Goal: Information Seeking & Learning: Find specific fact

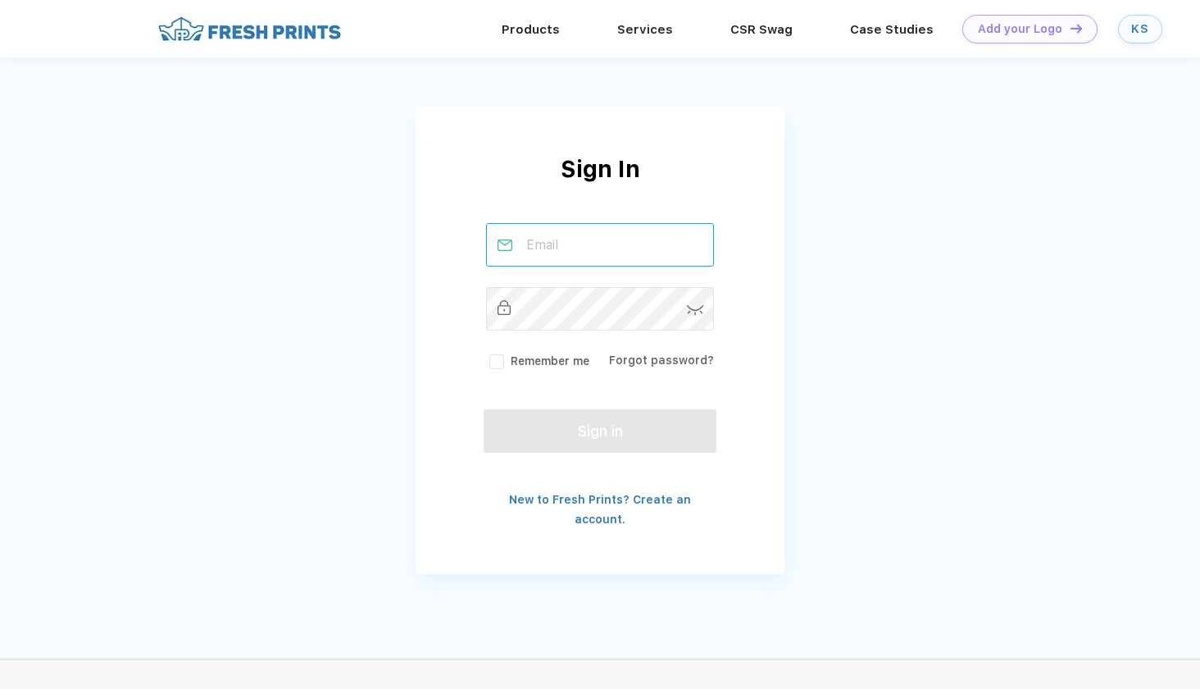
type input "[EMAIL_ADDRESS][DOMAIN_NAME]"
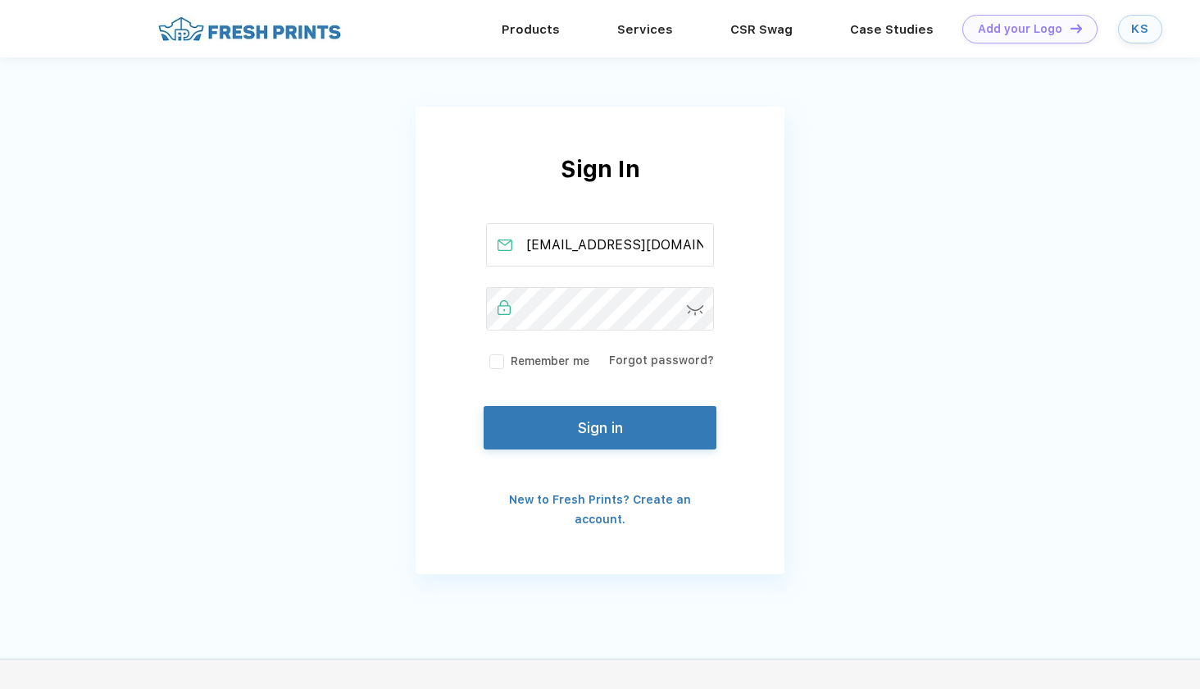
click at [544, 426] on button "Sign in" at bounding box center [600, 427] width 233 height 43
click at [539, 22] on link "Products" at bounding box center [531, 28] width 58 height 15
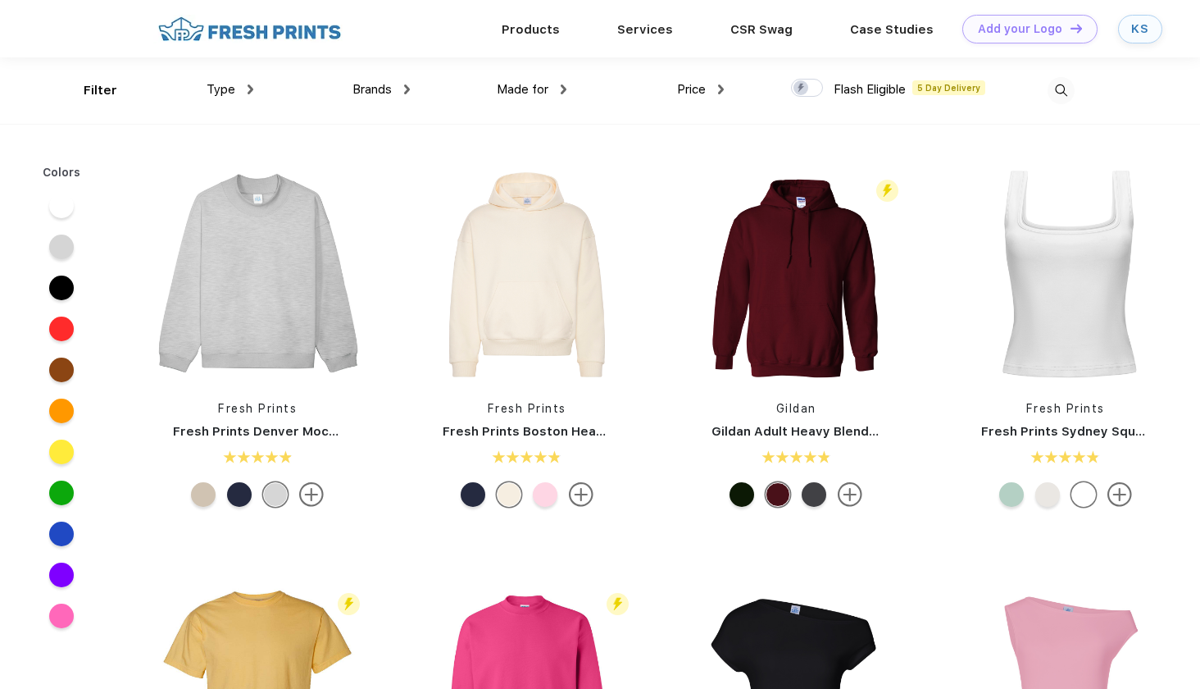
scroll to position [1, 0]
click at [1063, 91] on img at bounding box center [1061, 89] width 27 height 27
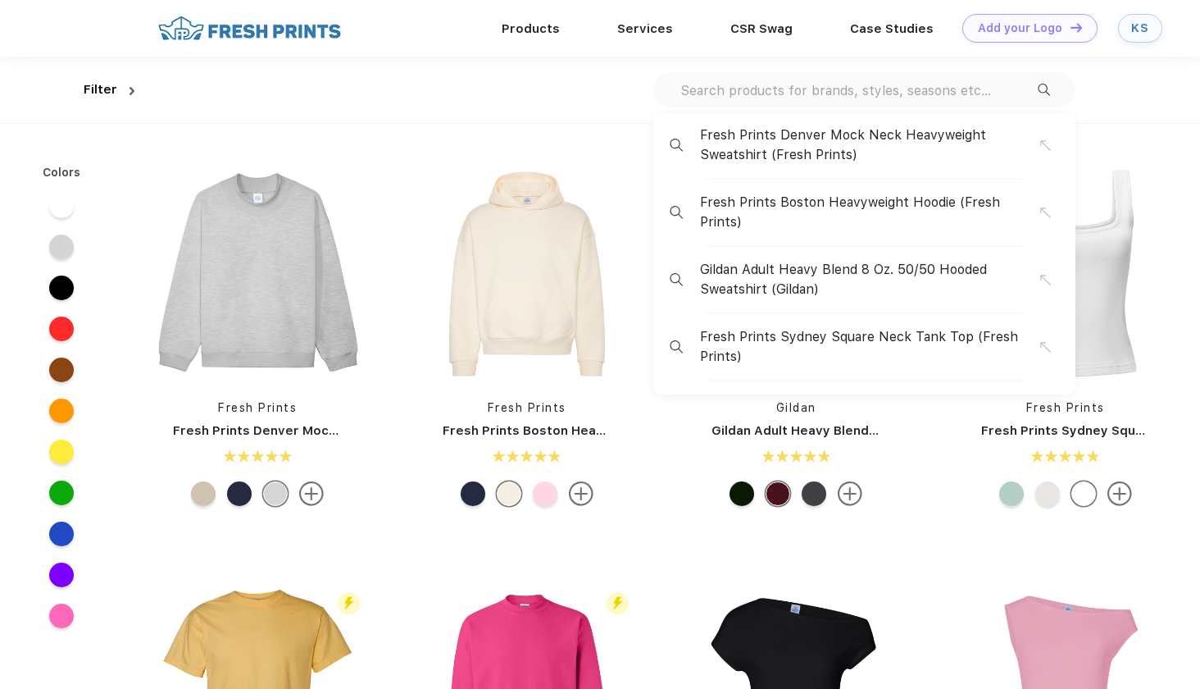
click at [934, 95] on input "text" at bounding box center [858, 90] width 359 height 18
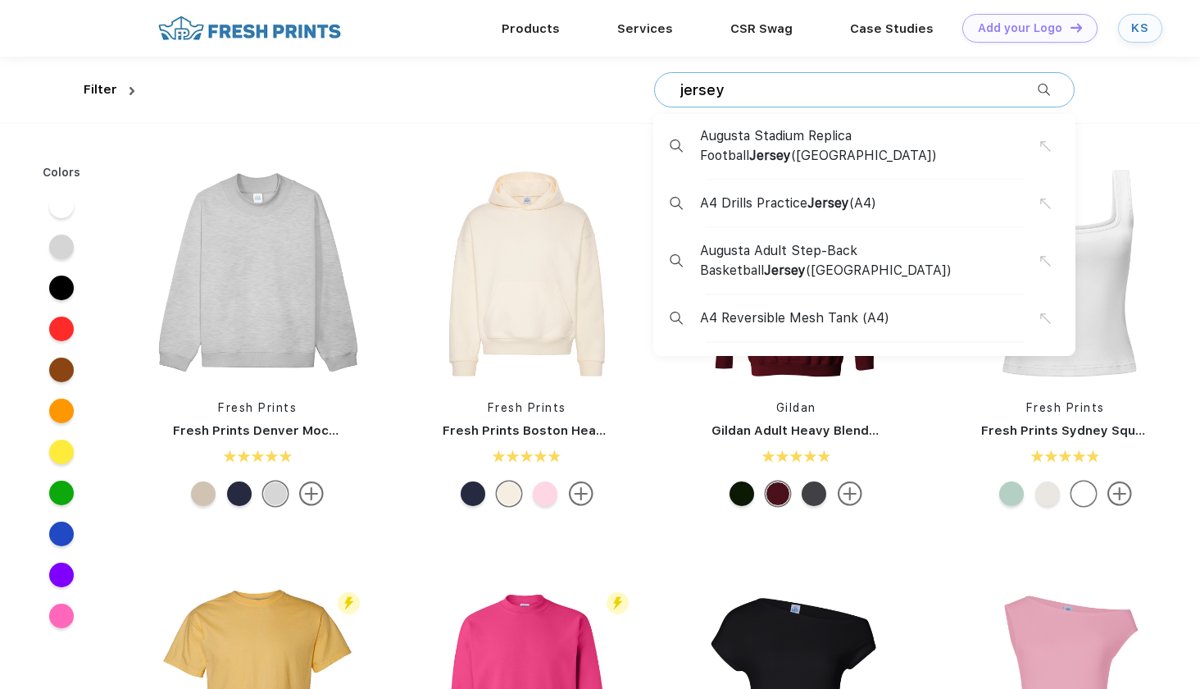
type input "jersey"
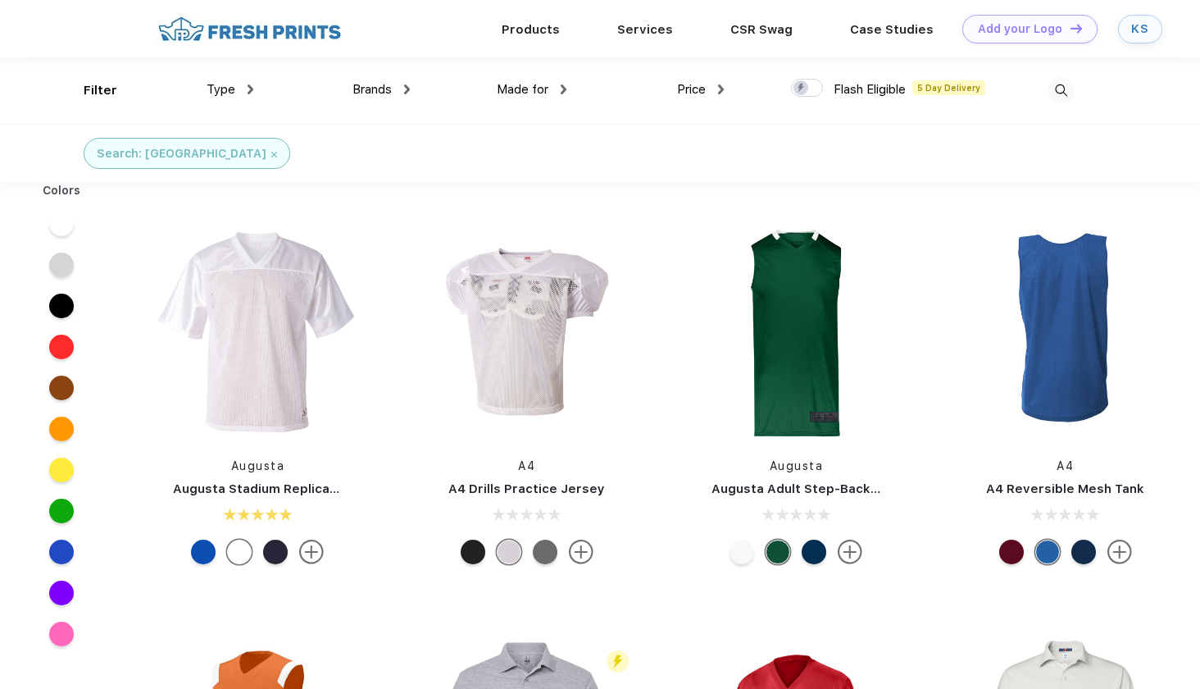
click at [1063, 98] on img at bounding box center [1061, 90] width 27 height 27
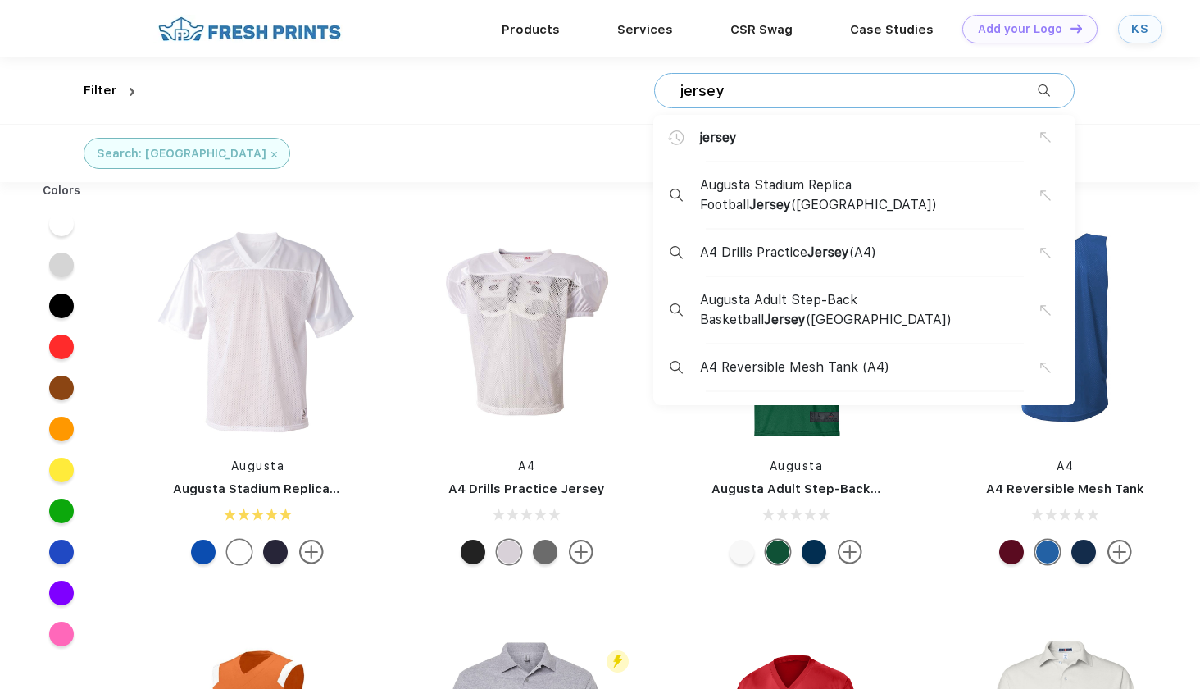
click at [925, 98] on input "jersey" at bounding box center [858, 91] width 359 height 18
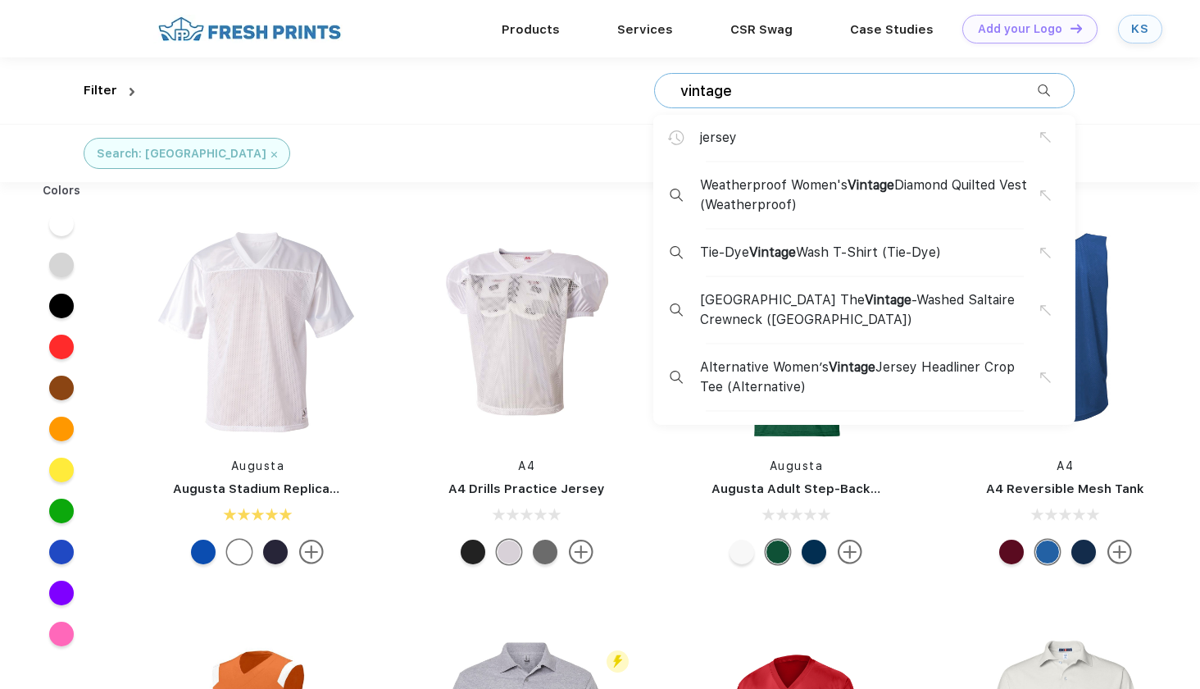
type input "vintage"
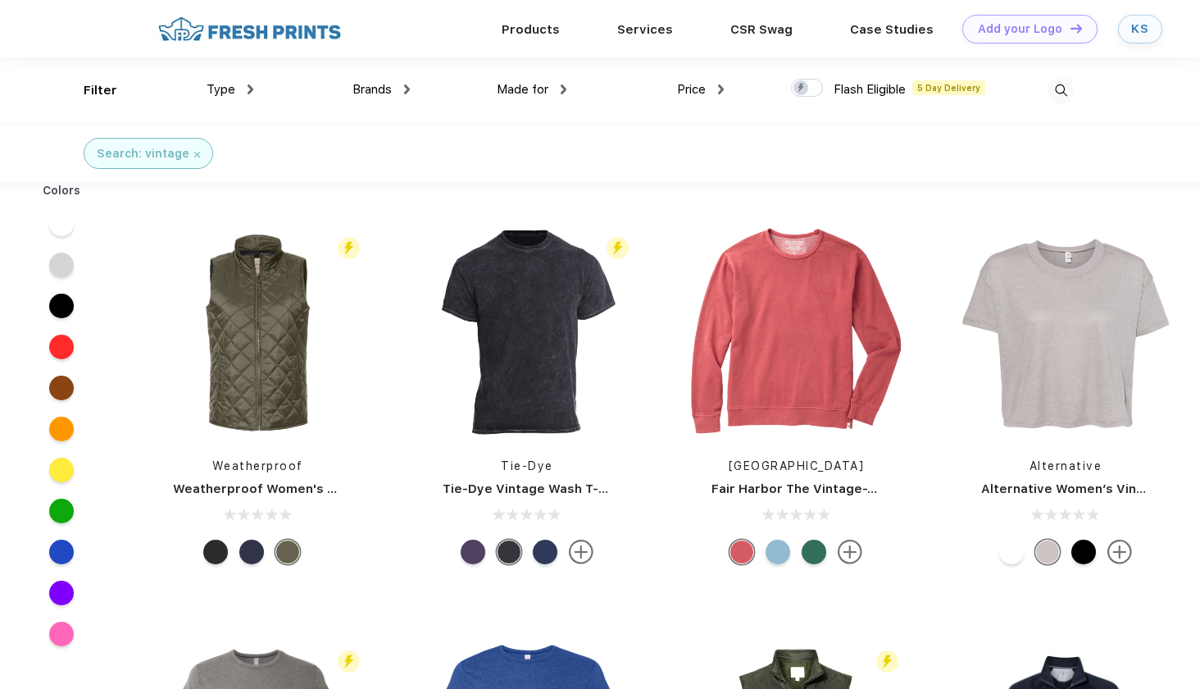
click at [1064, 85] on img at bounding box center [1061, 90] width 27 height 27
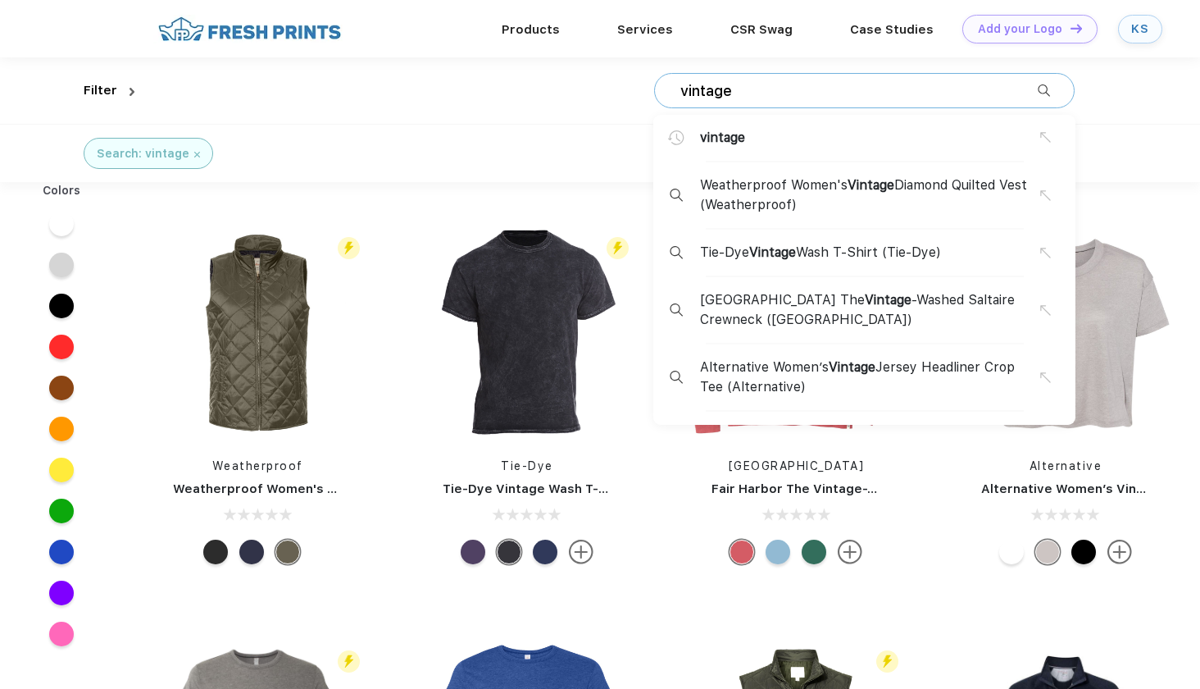
click at [830, 93] on input "vintage" at bounding box center [858, 91] width 359 height 18
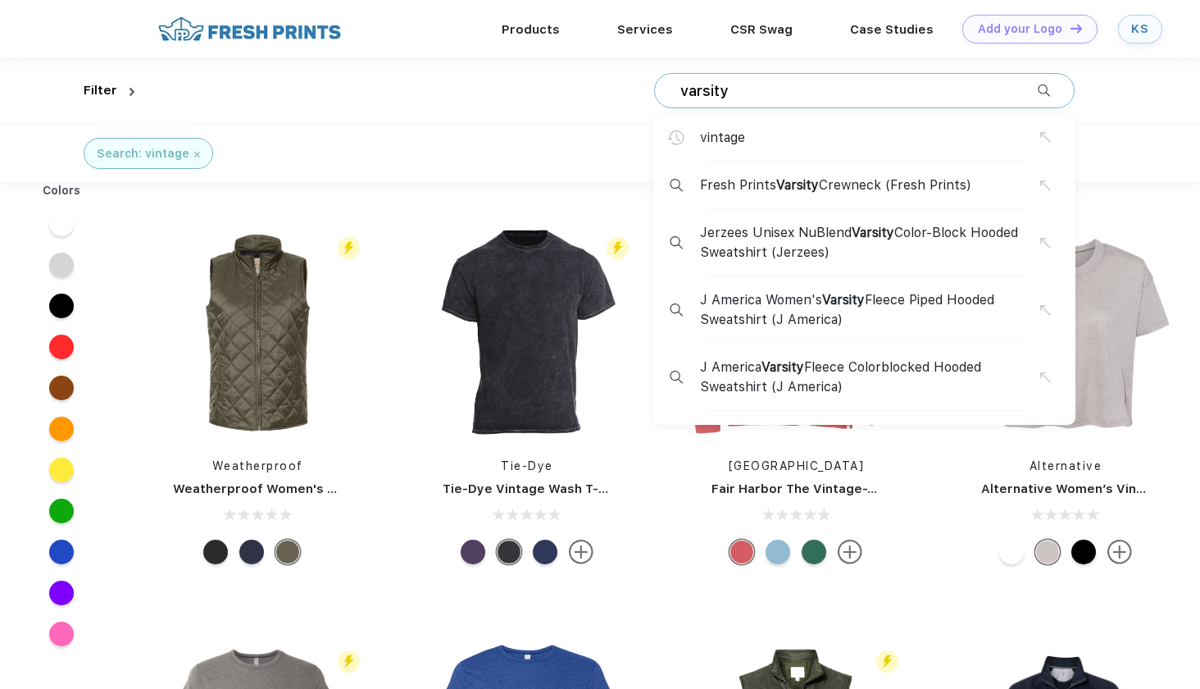
type input "varsity"
click at [852, 186] on span "Fresh Prints Varsity Crewneck (Fresh Prints)" at bounding box center [835, 185] width 271 height 20
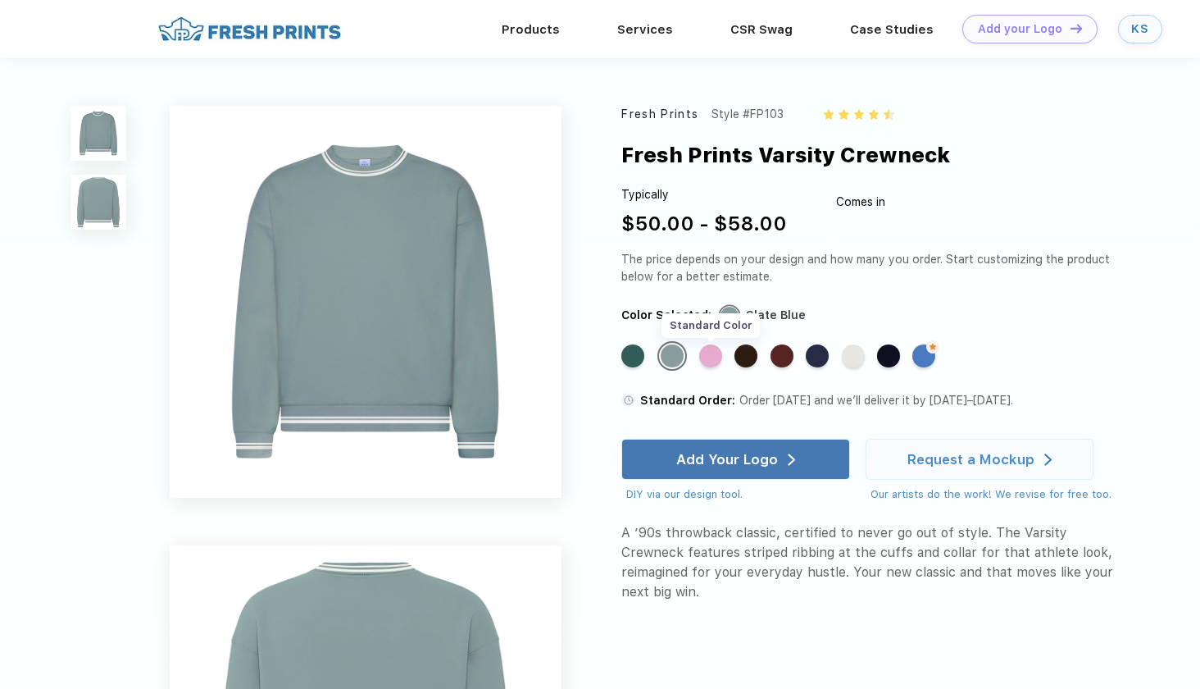
click at [716, 357] on div "Standard Color" at bounding box center [710, 355] width 23 height 23
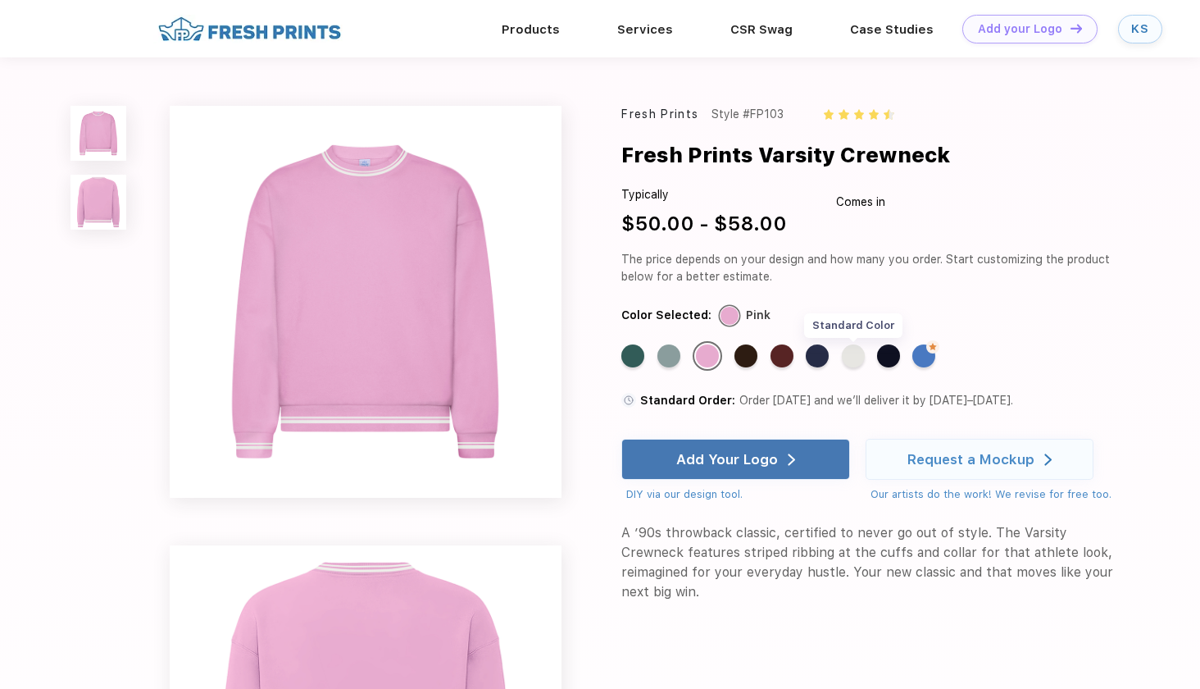
click at [855, 353] on div "Standard Color" at bounding box center [853, 355] width 23 height 23
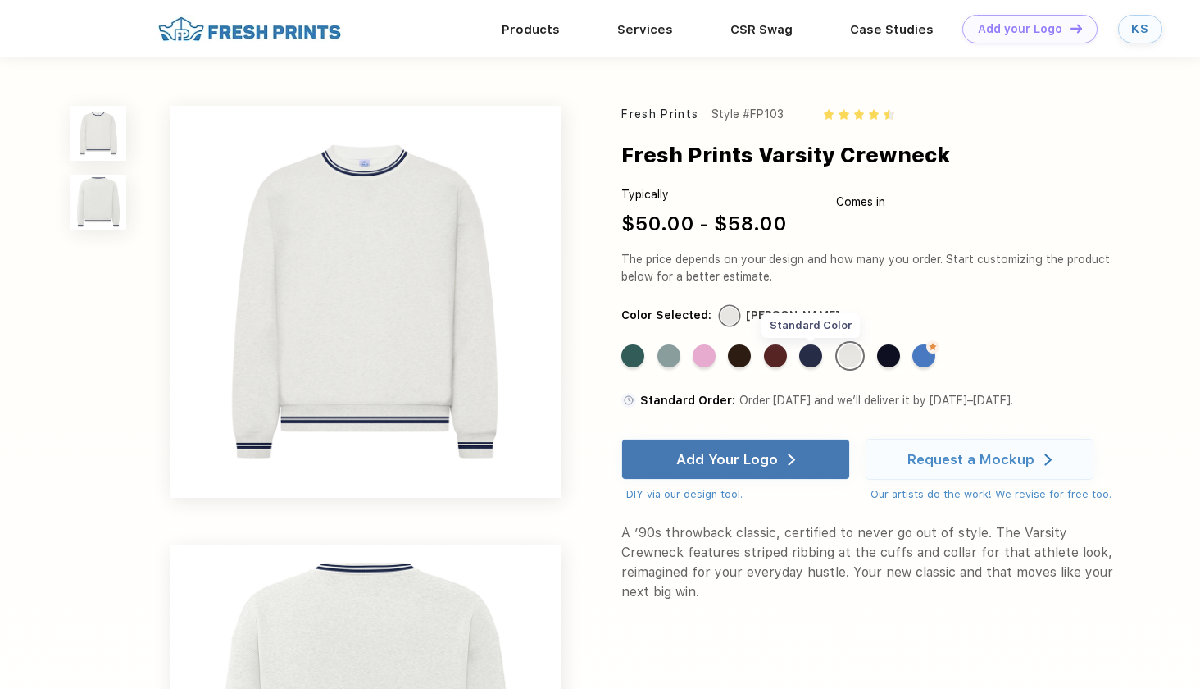
click at [813, 351] on div "Standard Color" at bounding box center [810, 355] width 23 height 23
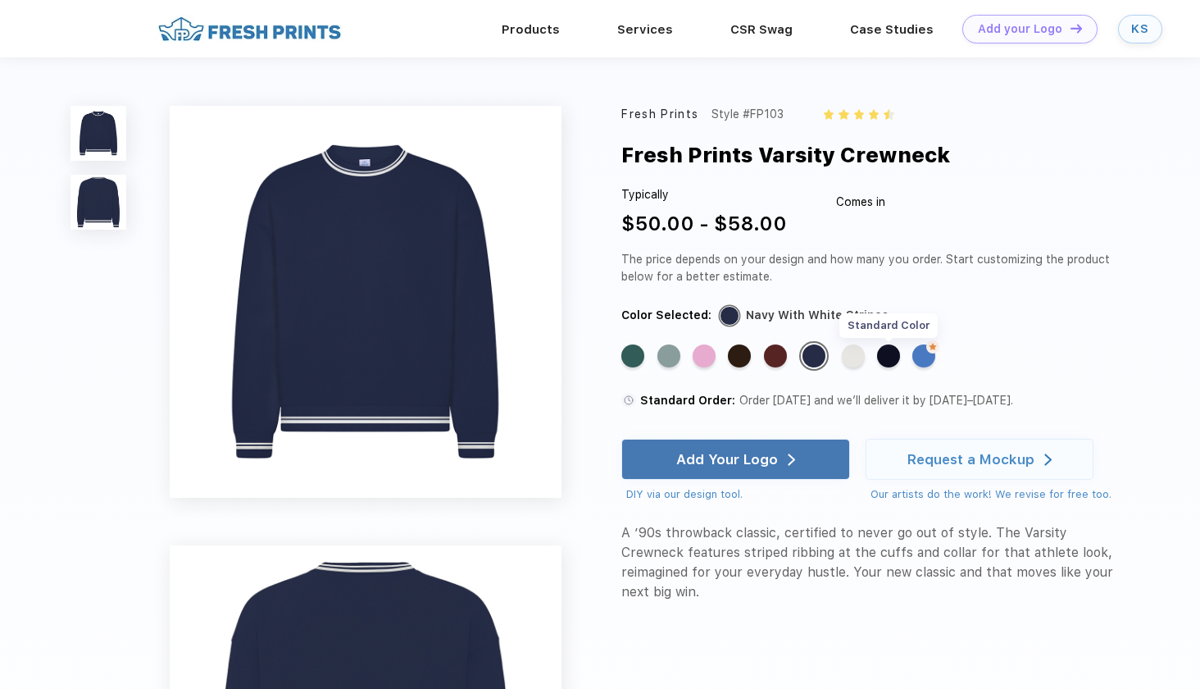
click at [895, 352] on div "Standard Color" at bounding box center [888, 355] width 23 height 23
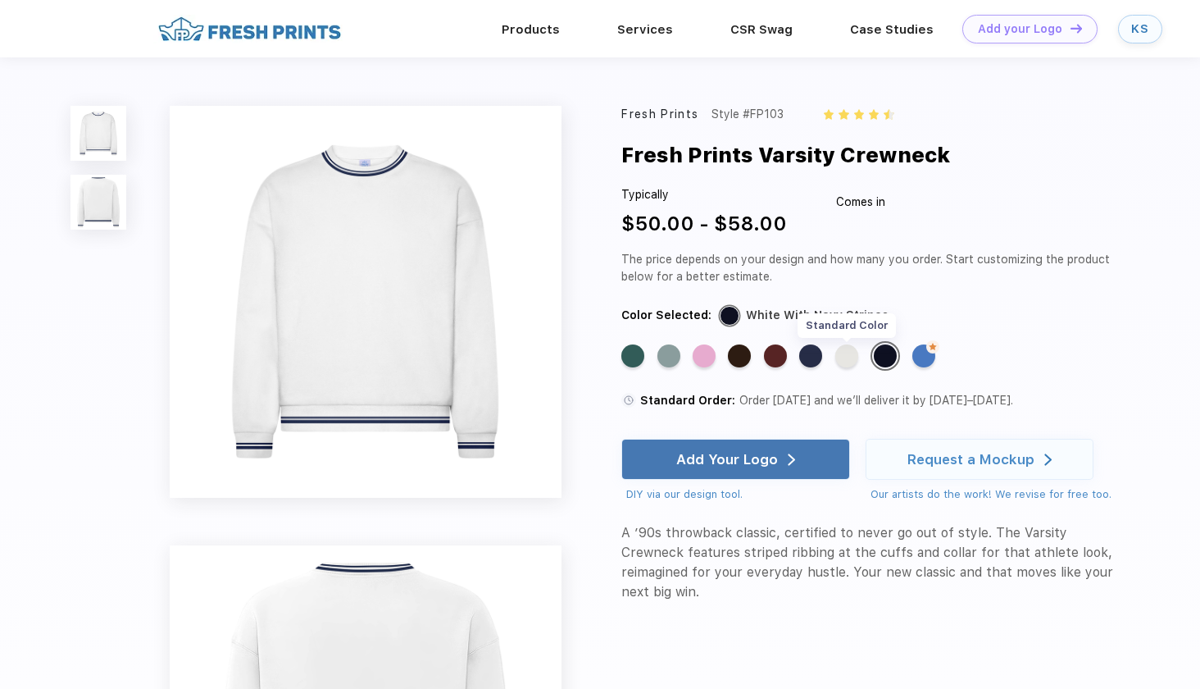
click at [852, 358] on div "Standard Color" at bounding box center [847, 355] width 23 height 23
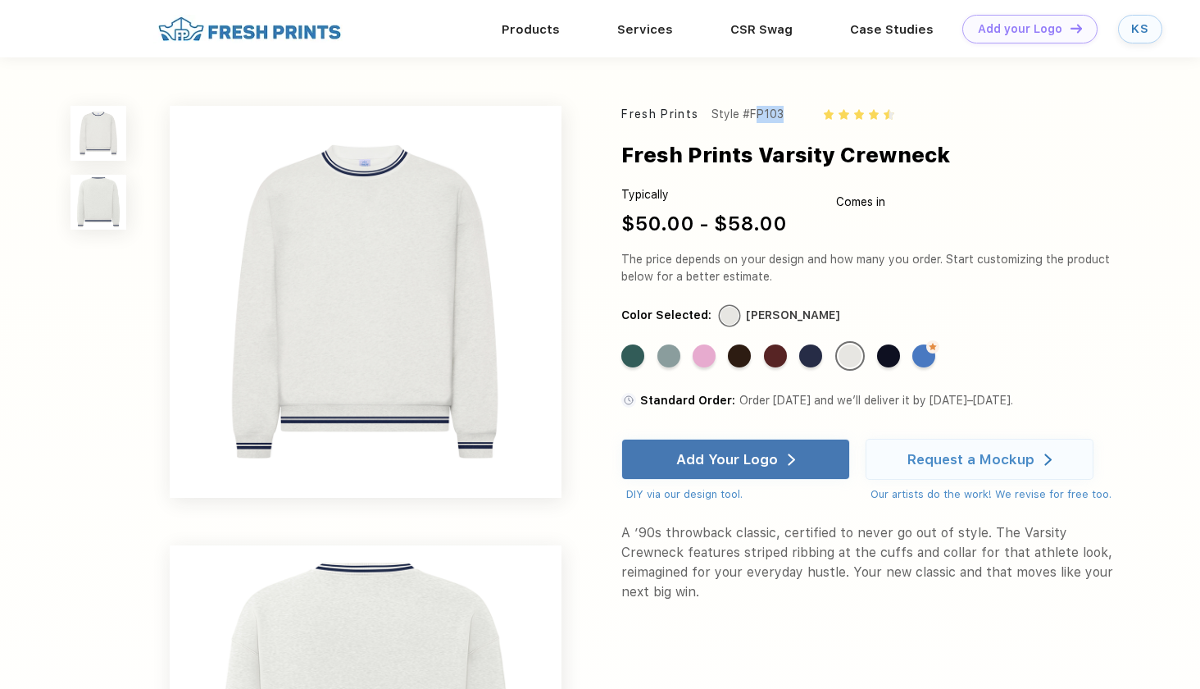
drag, startPoint x: 754, startPoint y: 116, endPoint x: 803, endPoint y: 116, distance: 48.4
click at [803, 116] on div "Fresh Prints Style #FP103" at bounding box center [868, 114] width 492 height 17
copy div "FP103"
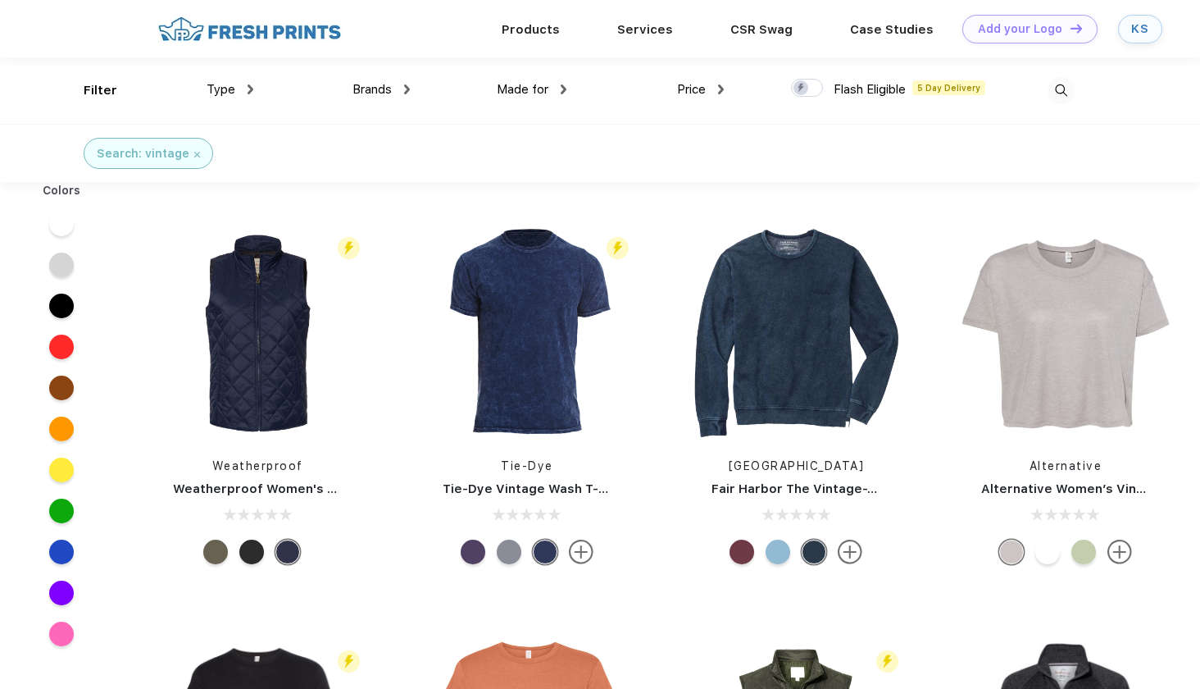
scroll to position [1, 0]
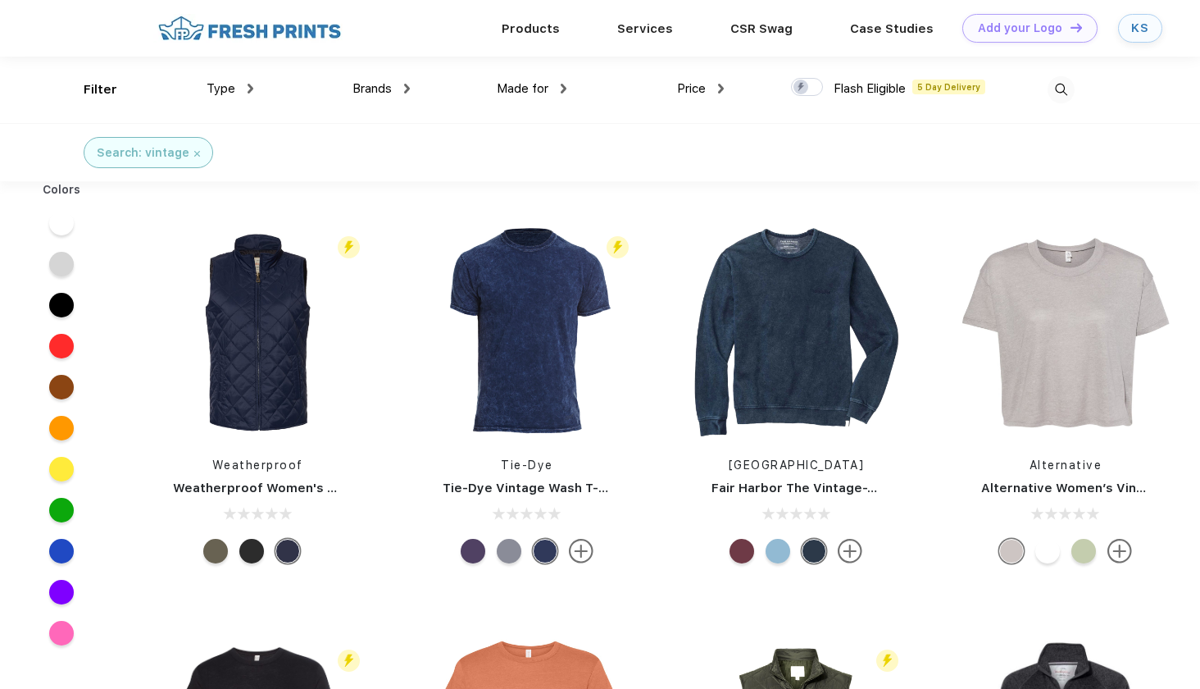
click at [1060, 84] on img at bounding box center [1061, 89] width 27 height 27
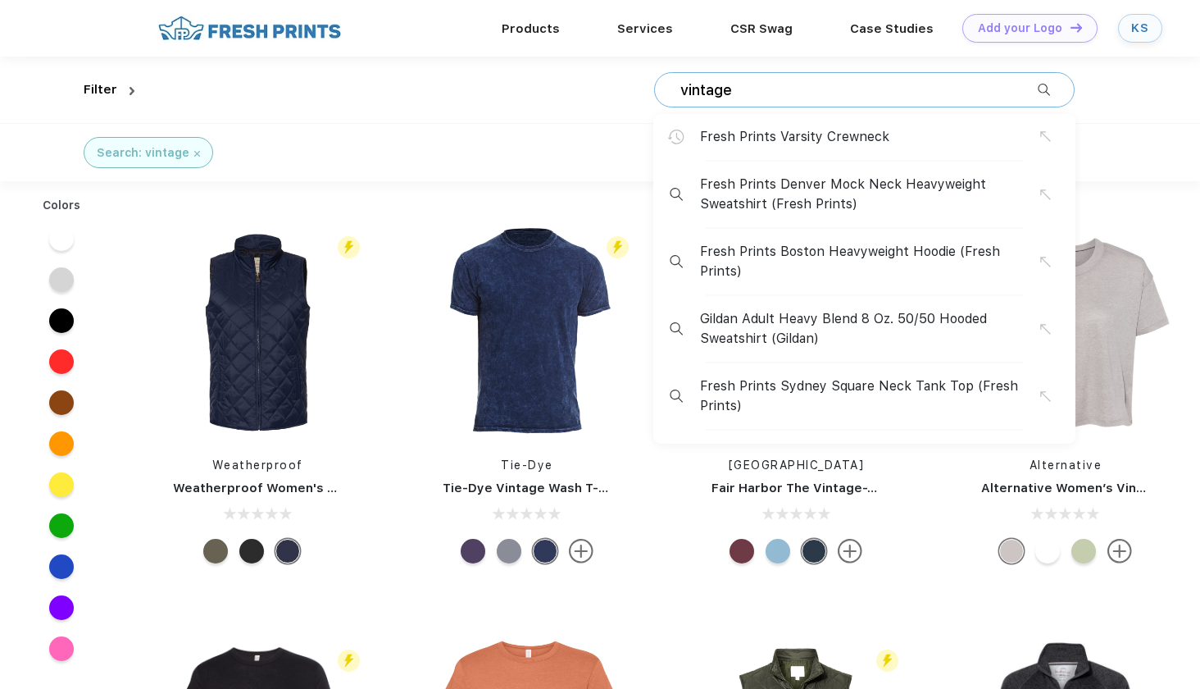
click at [957, 87] on input "vintage" at bounding box center [858, 90] width 359 height 18
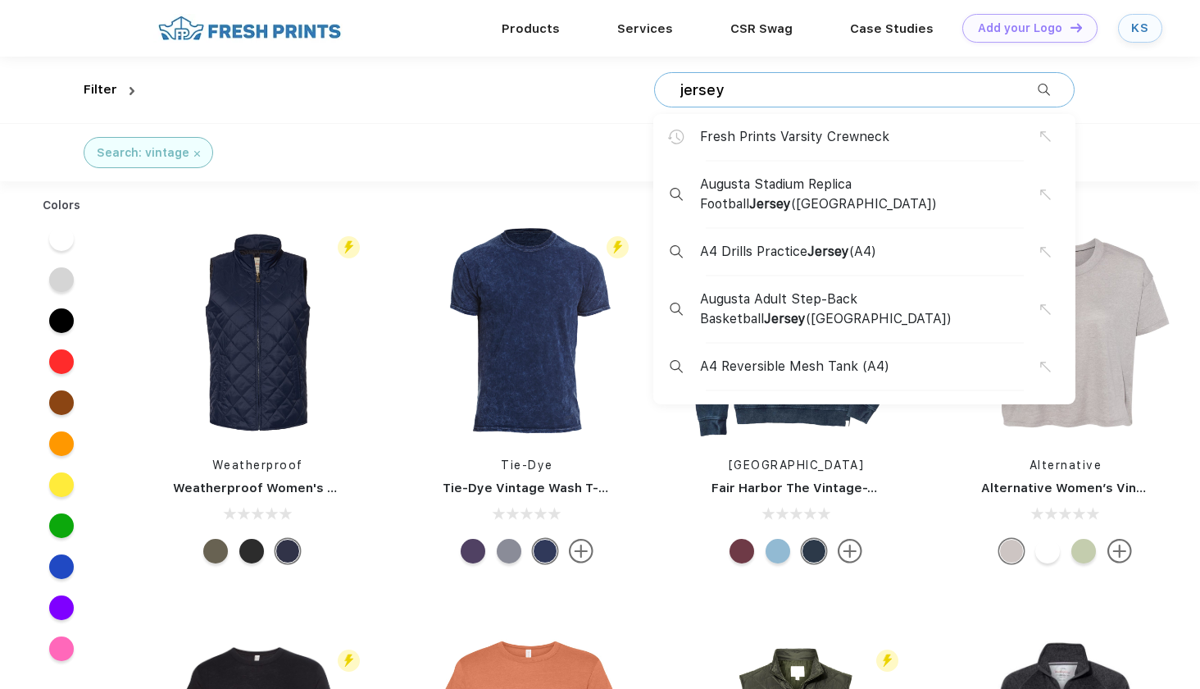
type input "jersey"
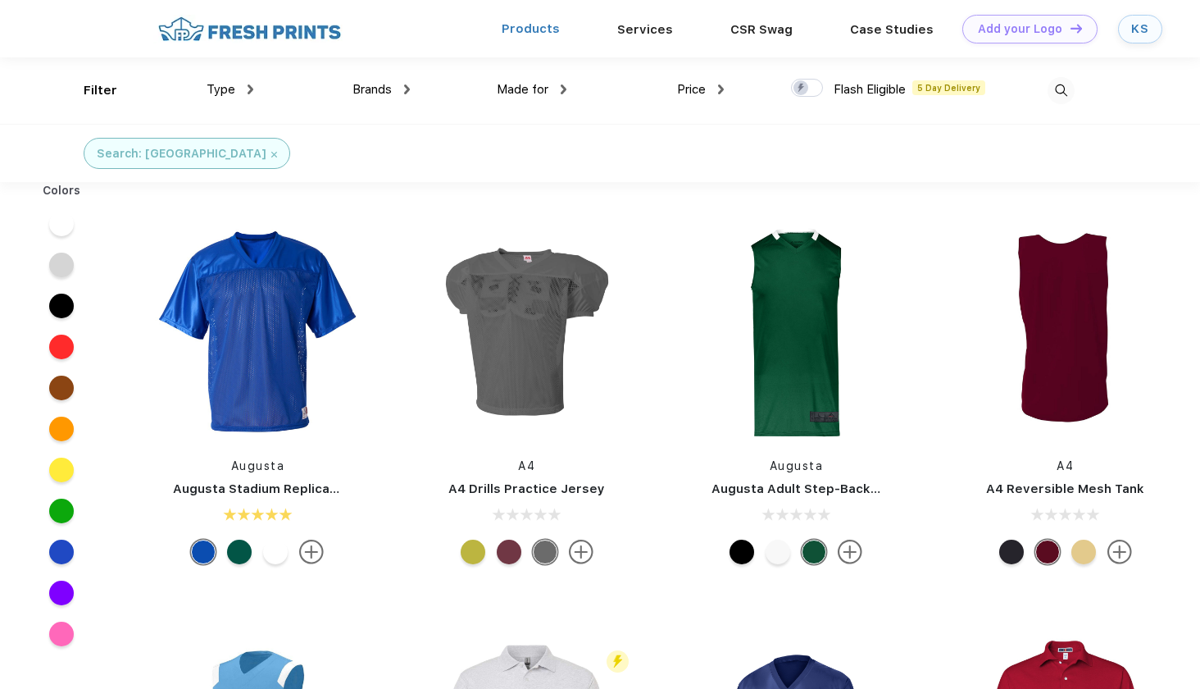
click at [540, 29] on link "Products" at bounding box center [531, 28] width 58 height 15
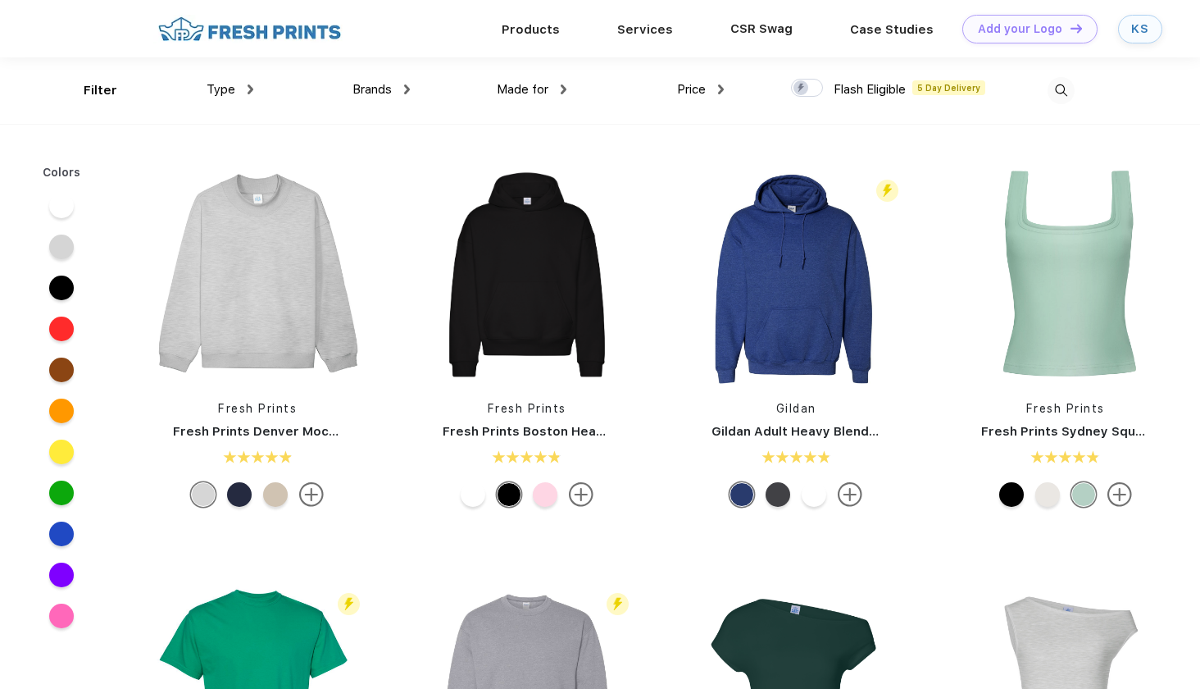
scroll to position [1, 0]
click at [1059, 82] on img at bounding box center [1061, 89] width 27 height 27
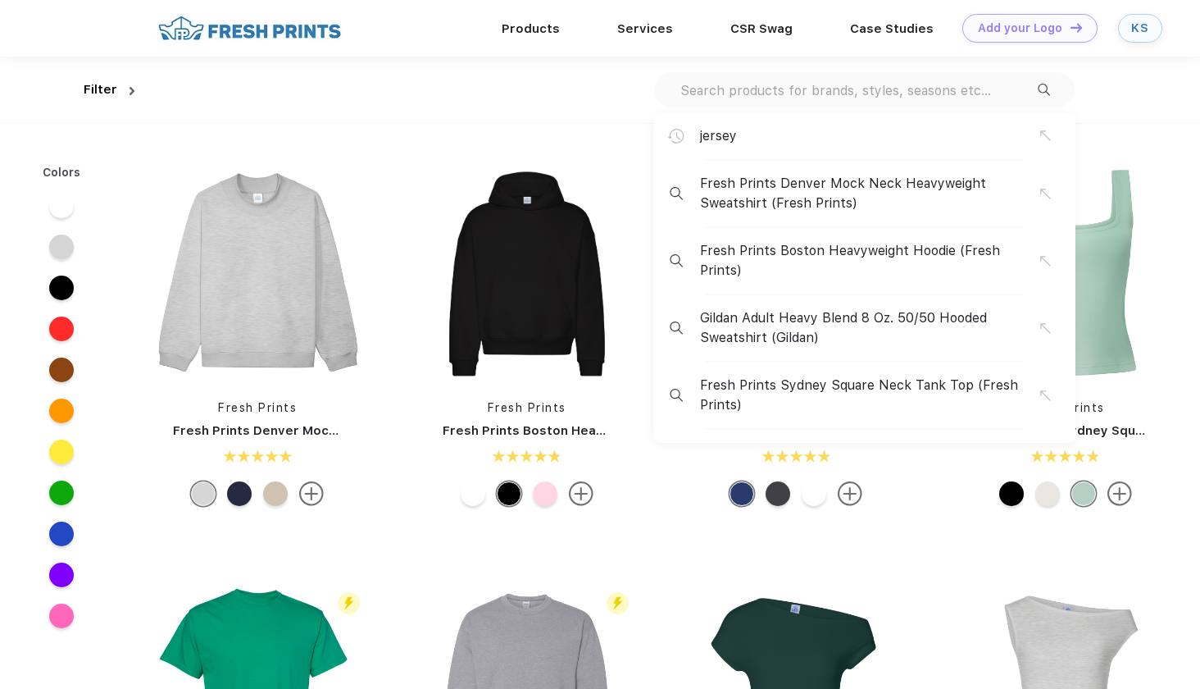
click at [815, 147] on div "jersey" at bounding box center [865, 142] width 422 height 35
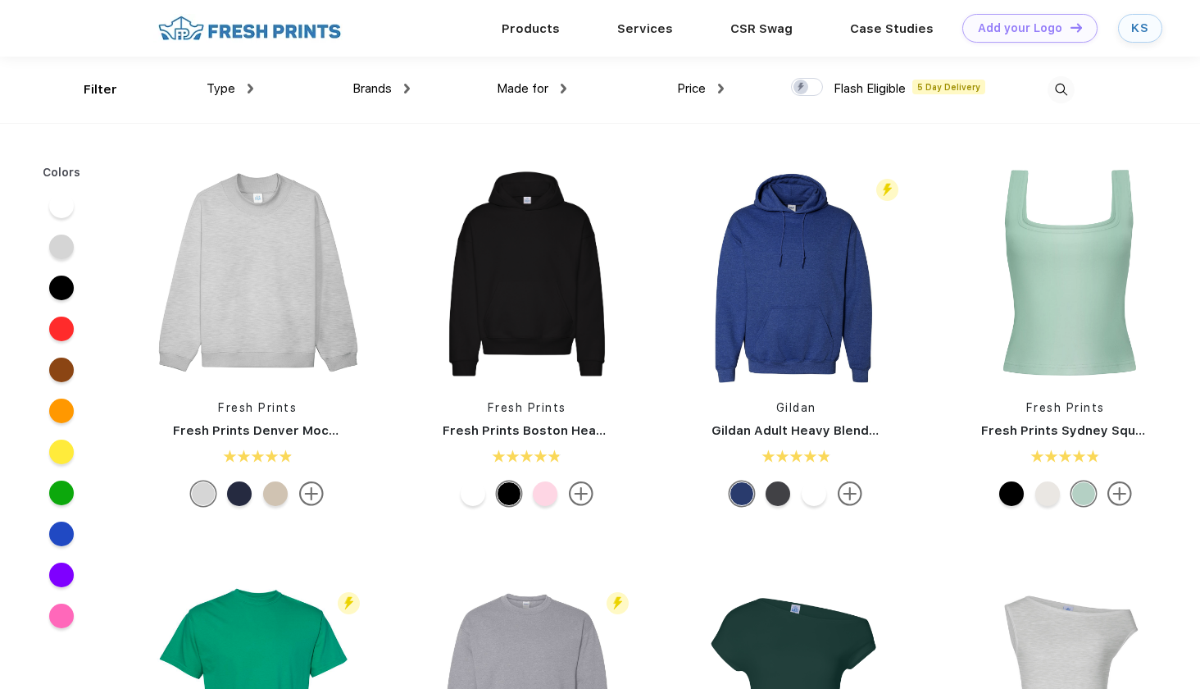
click at [1063, 93] on img at bounding box center [1061, 89] width 27 height 27
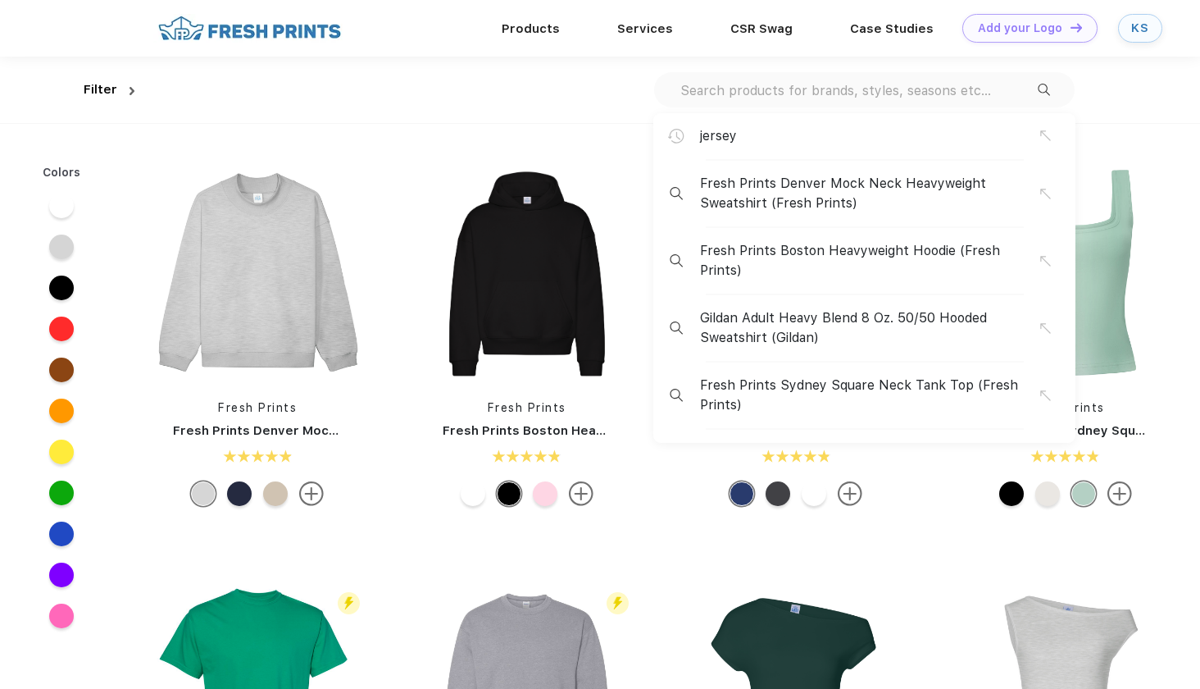
click at [705, 134] on span "jersey" at bounding box center [718, 136] width 37 height 20
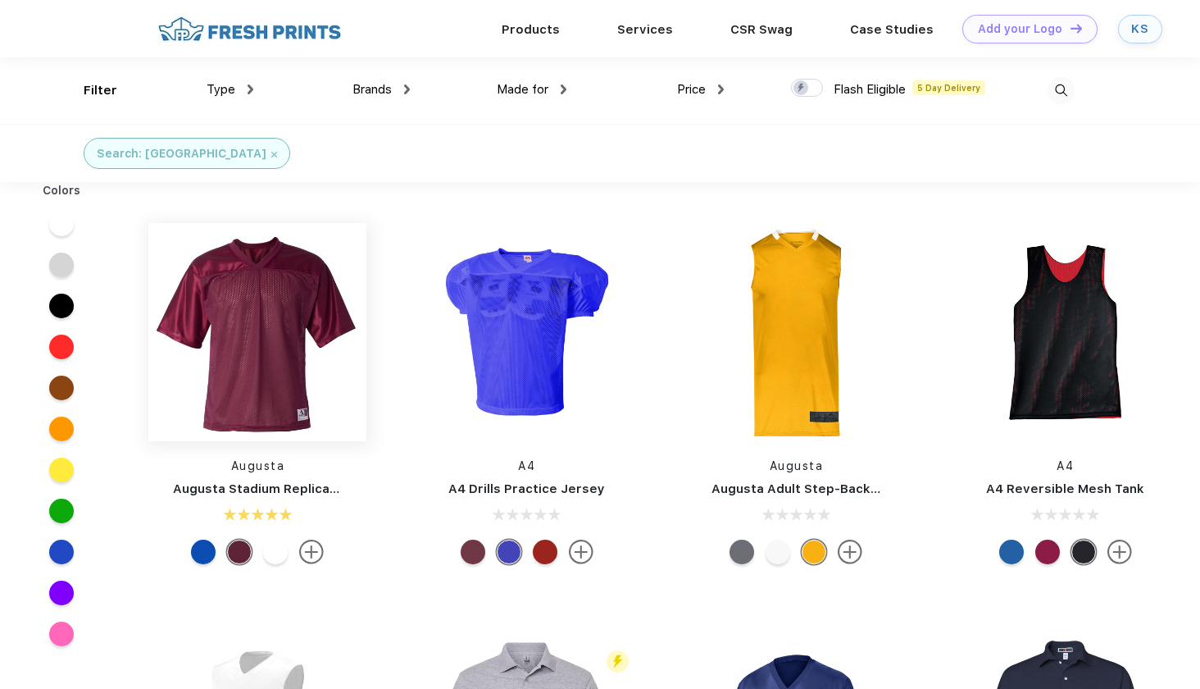
click at [277, 340] on img at bounding box center [257, 332] width 218 height 218
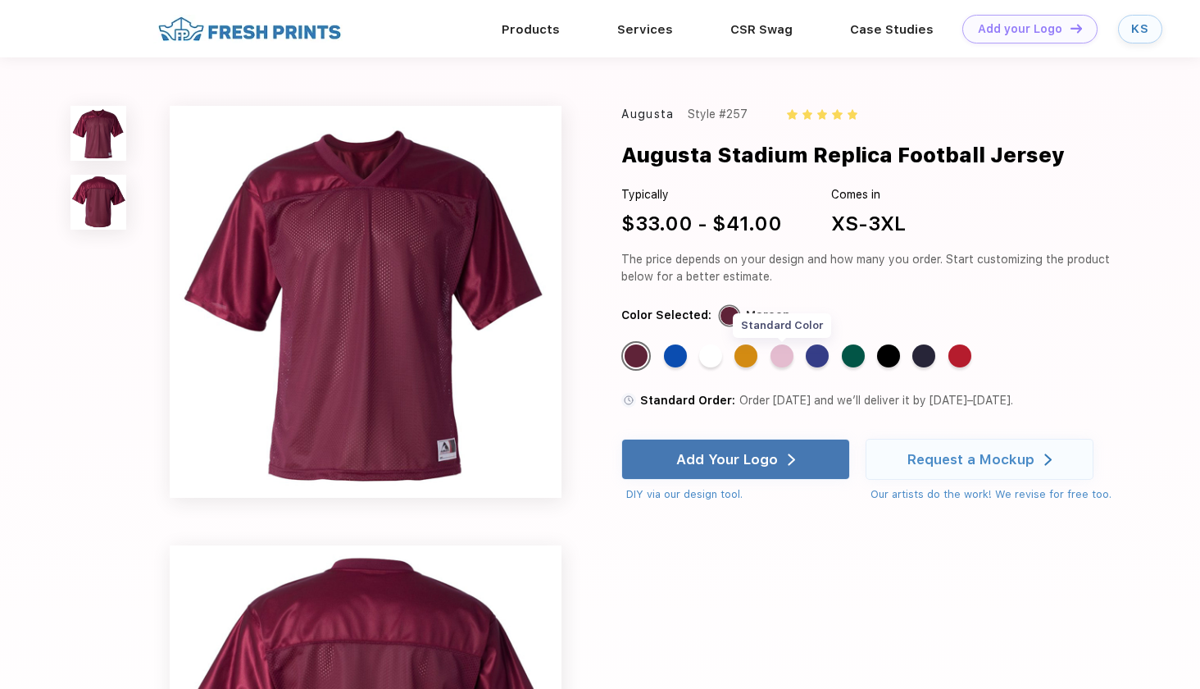
click at [775, 360] on div "Standard Color" at bounding box center [782, 355] width 23 height 23
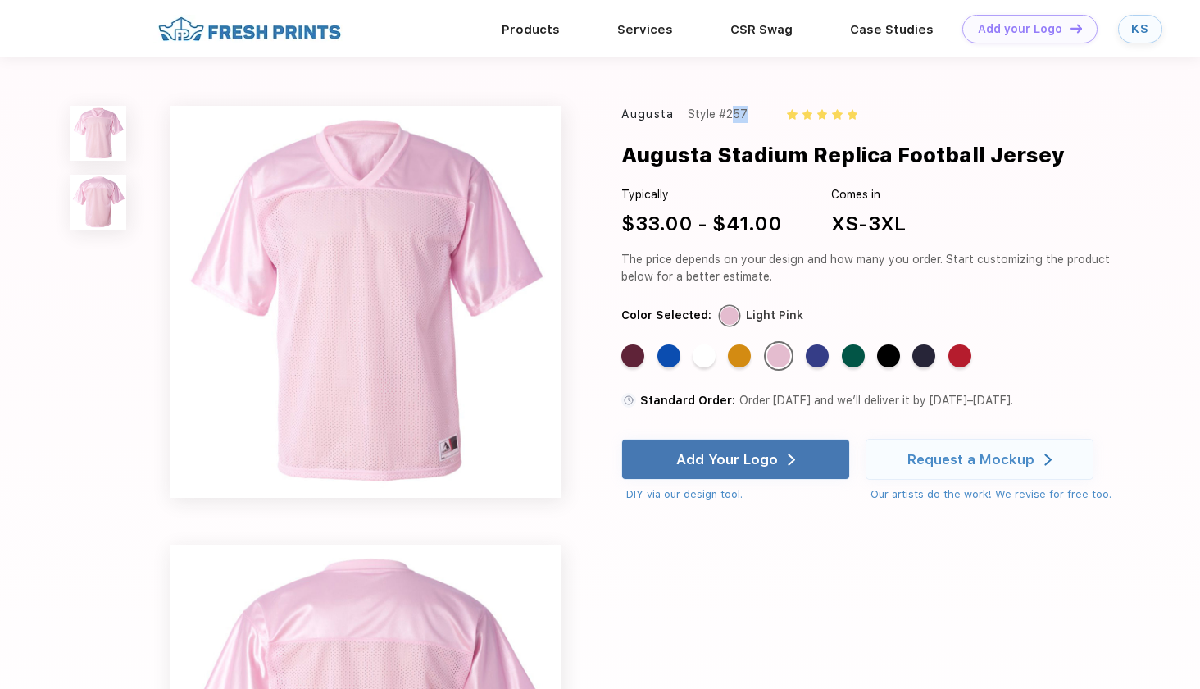
drag, startPoint x: 727, startPoint y: 112, endPoint x: 756, endPoint y: 113, distance: 28.7
click at [756, 113] on div "Augusta Style #257" at bounding box center [868, 114] width 492 height 17
copy div "257"
click at [605, 88] on div "Augusta Style #257 Augusta Stadium Replica Football Jersey Typically $33.00 - $…" at bounding box center [600, 532] width 1200 height 950
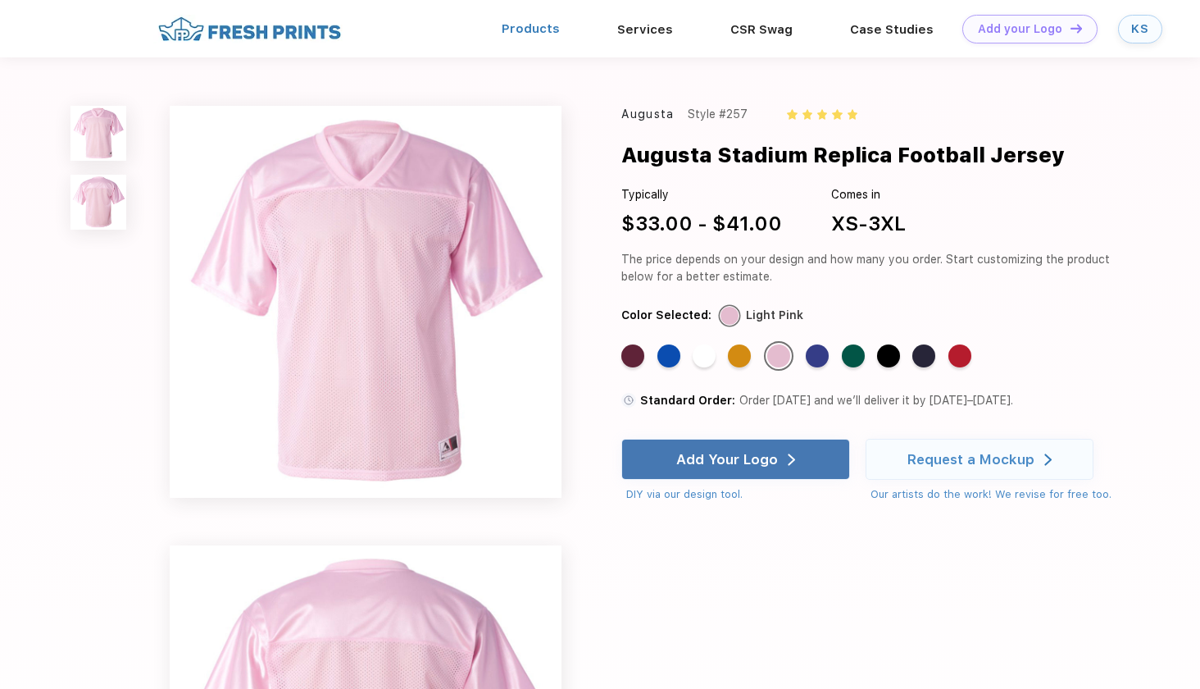
click at [525, 26] on link "Products" at bounding box center [531, 28] width 58 height 15
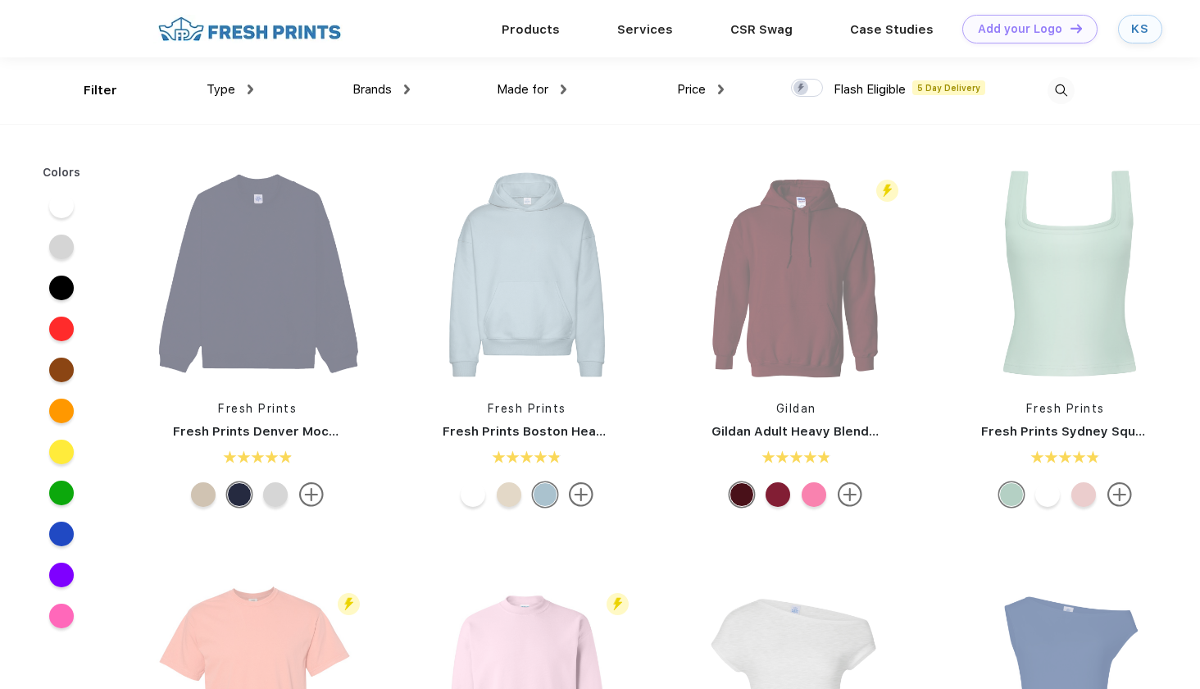
scroll to position [1, 0]
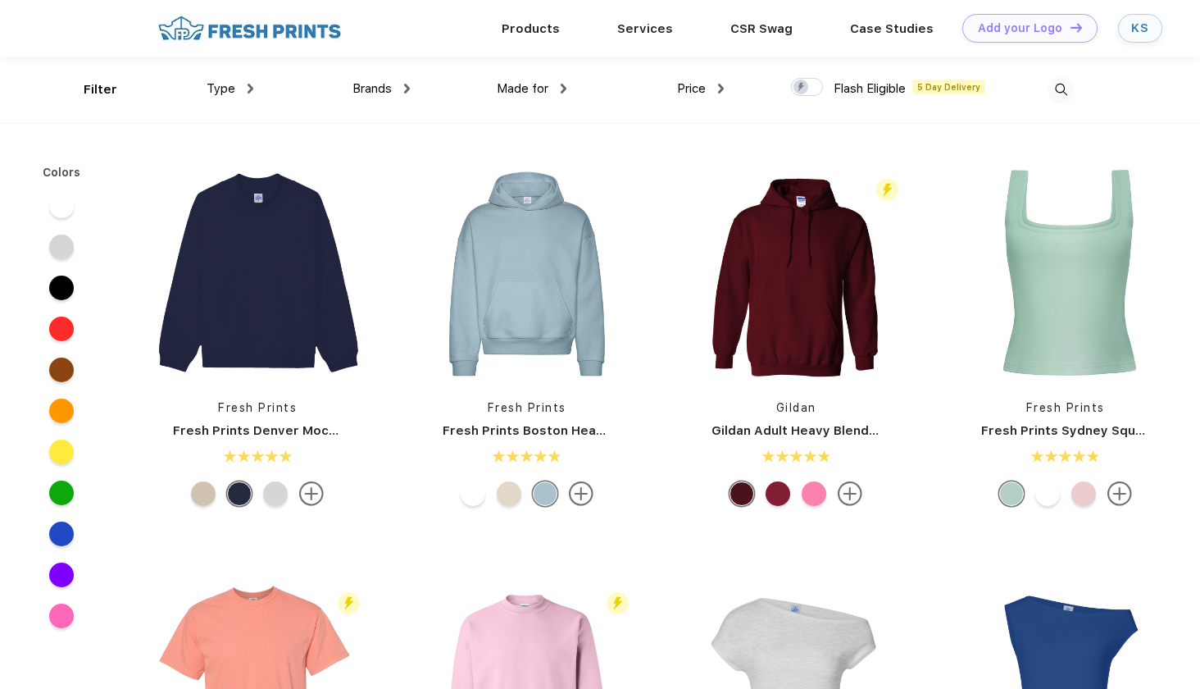
click at [545, 408] on link "Fresh Prints" at bounding box center [527, 407] width 79 height 13
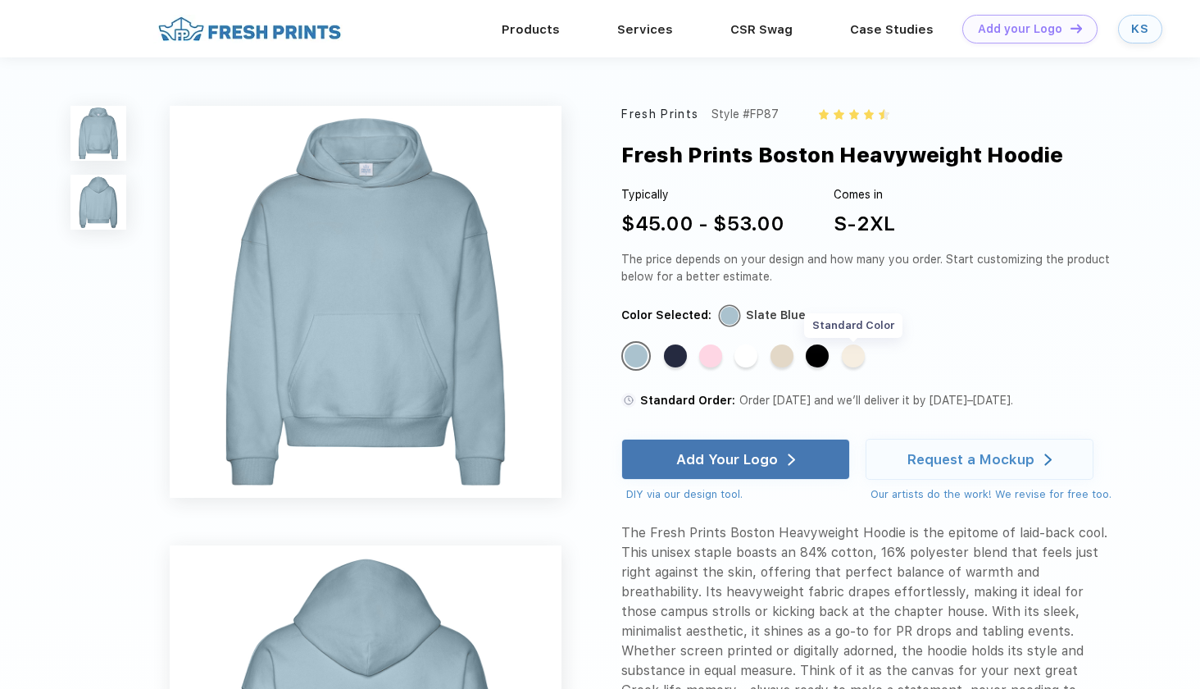
click at [863, 360] on div "Standard Color" at bounding box center [853, 355] width 23 height 23
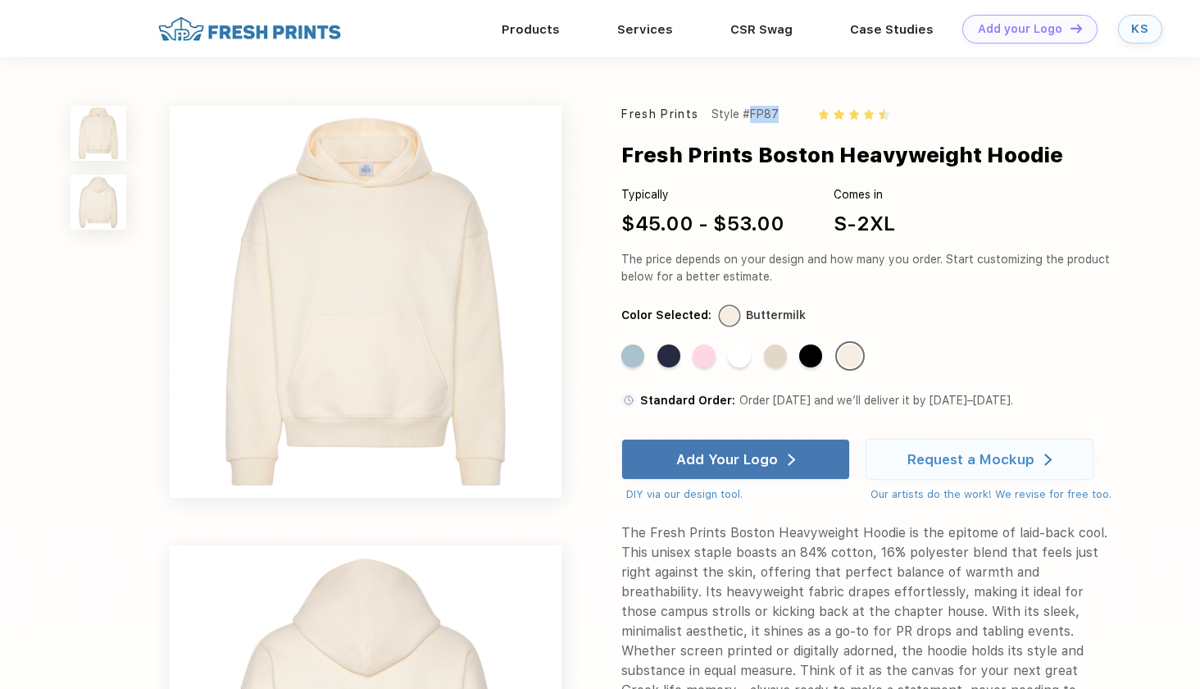
drag, startPoint x: 748, startPoint y: 114, endPoint x: 785, endPoint y: 117, distance: 37.0
click at [785, 117] on div "Fresh Prints Style #FP87" at bounding box center [868, 114] width 492 height 17
copy div "#FP87"
